Goal: Navigation & Orientation: Find specific page/section

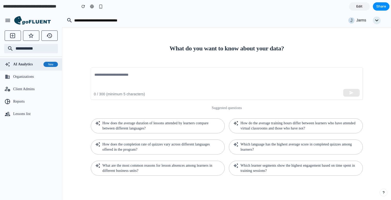
click at [361, 8] on span "Edit" at bounding box center [360, 6] width 6 height 5
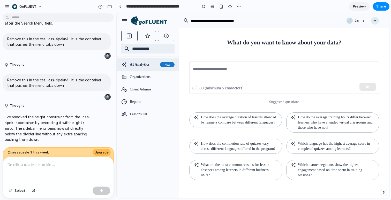
click at [153, 22] on icon at bounding box center [153, 22] width 29 height 4
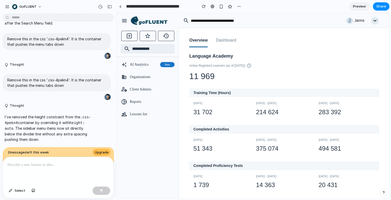
click at [235, 42] on button "Dashboard" at bounding box center [226, 40] width 20 height 13
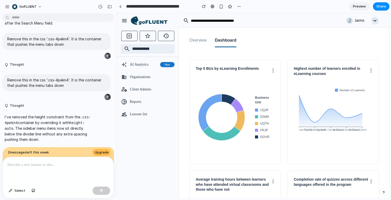
click at [274, 70] on button at bounding box center [273, 70] width 3 height 8
click at [374, 71] on div "Highest number of learners enrolled in eLearning courses Number of Learners Ama…" at bounding box center [334, 112] width 92 height 105
click at [192, 53] on div "Overview Dashboard Top 5 BUs by eLearning Enrollments Business Unit UQJP DSM9 U…" at bounding box center [284, 160] width 202 height 265
click at [192, 49] on div "Overview Dashboard Top 5 BUs by eLearning Enrollments Business Unit UQJP DSM9 U…" at bounding box center [284, 160] width 202 height 265
click at [196, 43] on button "Overview" at bounding box center [197, 40] width 17 height 13
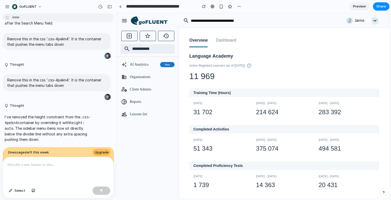
click at [229, 38] on button "Dashboard" at bounding box center [226, 40] width 20 height 13
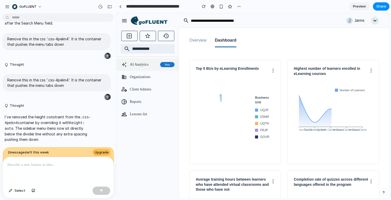
click at [152, 66] on span "AI Analytics" at bounding box center [144, 64] width 28 height 5
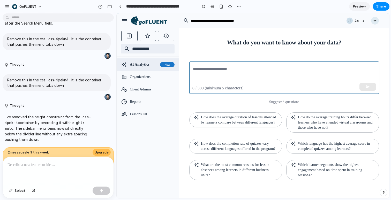
click at [222, 62] on div "​" at bounding box center [284, 78] width 190 height 32
click at [360, 81] on textarea at bounding box center [284, 78] width 183 height 24
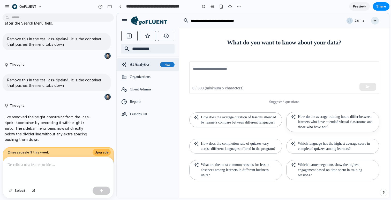
click at [311, 122] on p "How do the average training hours differ between learners who have attended vir…" at bounding box center [336, 122] width 77 height 16
click at [254, 120] on p "How does the average duration of lessons attended by learners compare between d…" at bounding box center [239, 119] width 77 height 10
click at [254, 138] on div "How does the completion rate of quizzes vary across different languages offered…" at bounding box center [233, 143] width 97 height 21
click at [252, 151] on p "How does the completion rate of quizzes vary across different languages offered…" at bounding box center [239, 146] width 77 height 10
click at [252, 178] on p "What are the most common reasons for lesson absences among learners in differen…" at bounding box center [239, 170] width 77 height 16
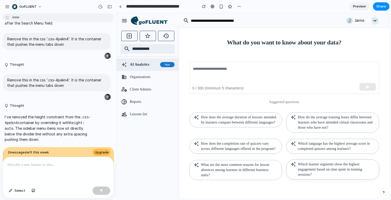
click at [330, 167] on div "Which learner segments show the highest engagement based on time spent in train…" at bounding box center [333, 170] width 93 height 20
click at [330, 151] on p "Which language has the highest average score in completed quizzes among learner…" at bounding box center [336, 146] width 77 height 10
click at [159, 23] on icon at bounding box center [149, 20] width 37 height 9
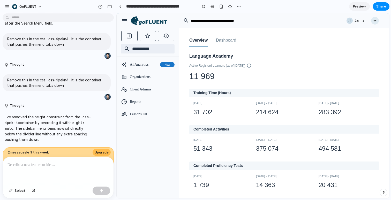
click at [236, 40] on button "Dashboard" at bounding box center [226, 40] width 20 height 13
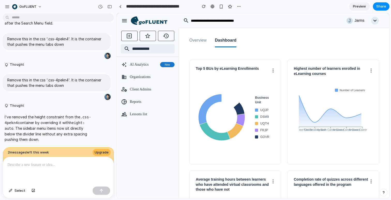
click at [354, 8] on span "Preview" at bounding box center [359, 6] width 13 height 5
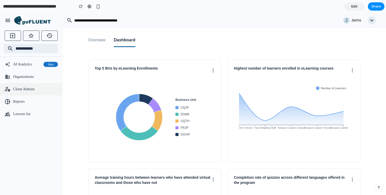
drag, startPoint x: 25, startPoint y: 80, endPoint x: 23, endPoint y: 87, distance: 7.0
click at [24, 80] on div "Organizations" at bounding box center [35, 76] width 45 height 7
drag, startPoint x: 25, startPoint y: 91, endPoint x: 23, endPoint y: 104, distance: 13.7
click at [25, 90] on span "Client Admins" at bounding box center [35, 89] width 45 height 5
drag, startPoint x: 21, startPoint y: 106, endPoint x: 20, endPoint y: 110, distance: 3.7
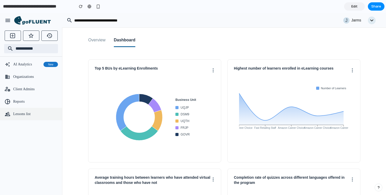
click at [21, 106] on div "Reports" at bounding box center [31, 102] width 62 height 12
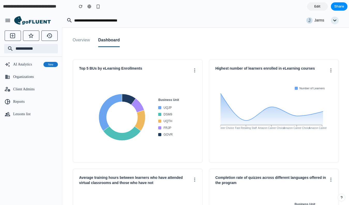
click at [343, 197] on div "button" at bounding box center [342, 198] width 4 height 4
click at [340, 128] on div "Overview Dashboard Top 5 BUs by eLearning Enrollments Business Unit UQJP DSM9 U…" at bounding box center [206, 157] width 279 height 258
click at [252, 165] on div "Top 5 BUs by eLearning Enrollments Business Unit UQJP DSM9 UQTH FRJP GOVR Highe…" at bounding box center [206, 166] width 267 height 227
drag, startPoint x: 343, startPoint y: 198, endPoint x: 341, endPoint y: 201, distance: 3.5
click at [343, 198] on div "button" at bounding box center [342, 197] width 4 height 6
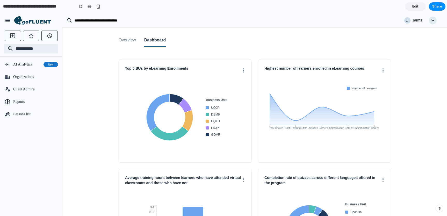
click at [122, 44] on button "Overview" at bounding box center [127, 40] width 17 height 13
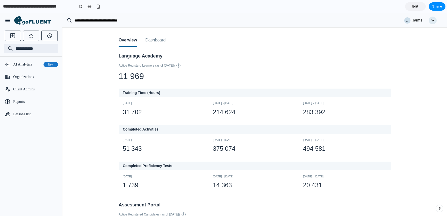
click at [180, 66] on circle at bounding box center [179, 66] width 4 height 4
click at [82, 7] on div "button" at bounding box center [81, 7] width 4 height 4
click at [81, 7] on div "button" at bounding box center [81, 7] width 4 height 4
click at [90, 9] on link at bounding box center [90, 7] width 8 height 8
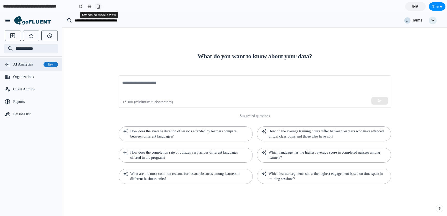
click at [100, 8] on div "button" at bounding box center [98, 6] width 4 height 4
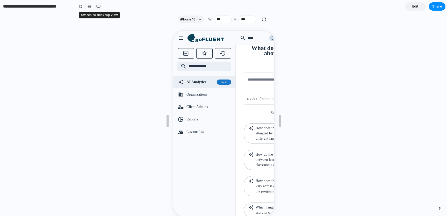
click at [98, 7] on div "button" at bounding box center [98, 6] width 4 height 4
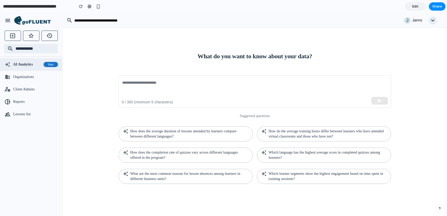
click at [8, 20] on icon "button" at bounding box center [7, 20] width 5 height 3
click at [8, 21] on icon "button" at bounding box center [7, 20] width 5 height 3
click at [10, 20] on div "button" at bounding box center [8, 20] width 6 height 6
click at [40, 22] on icon at bounding box center [36, 22] width 29 height 4
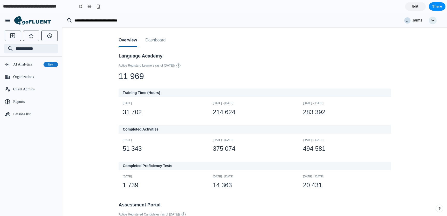
click at [163, 45] on button "Dashboard" at bounding box center [155, 40] width 20 height 13
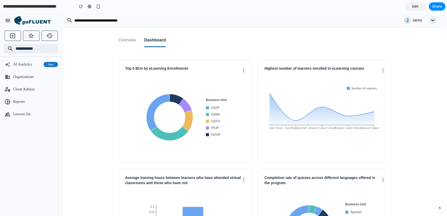
click at [126, 43] on button "Overview" at bounding box center [127, 40] width 17 height 13
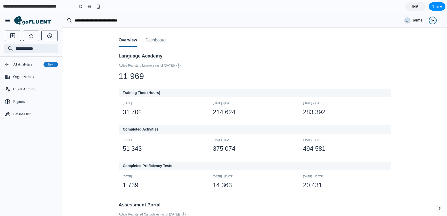
click at [391, 20] on icon "button" at bounding box center [433, 21] width 8 height 8
click at [363, 36] on div "Overview Dashboard" at bounding box center [255, 37] width 272 height 19
